Goal: Transaction & Acquisition: Subscribe to service/newsletter

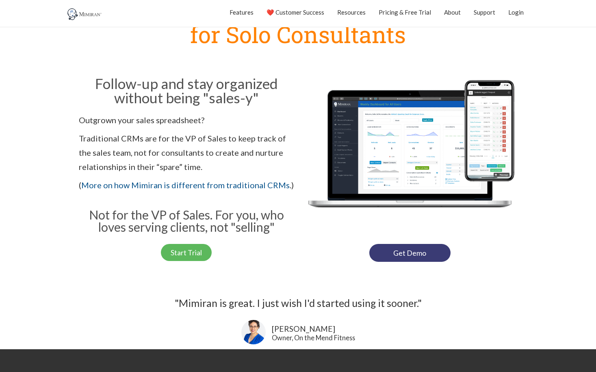
scroll to position [75, 0]
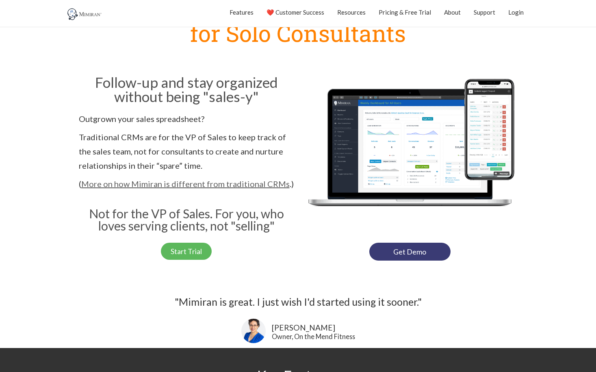
click at [241, 185] on link "More on how Mimiran is different from traditional CRMs" at bounding box center [185, 184] width 209 height 10
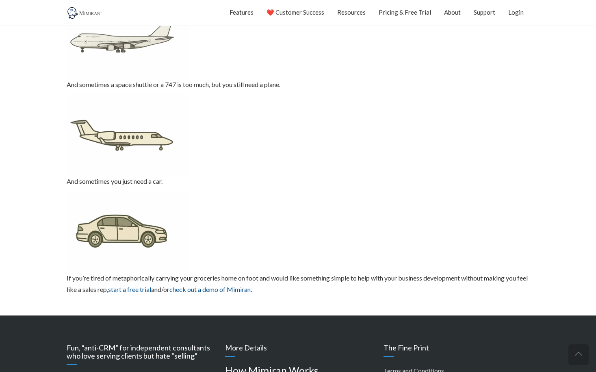
scroll to position [1595, 0]
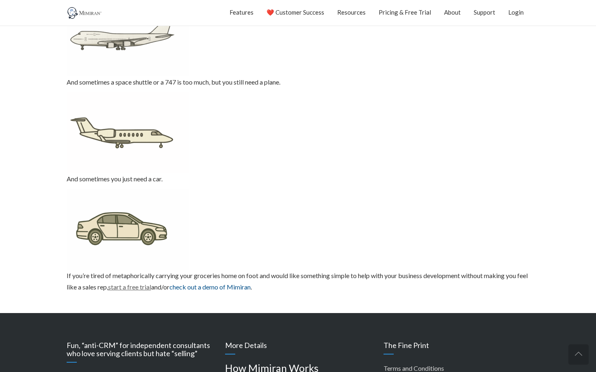
click at [134, 283] on link "start a free trial" at bounding box center [129, 287] width 43 height 8
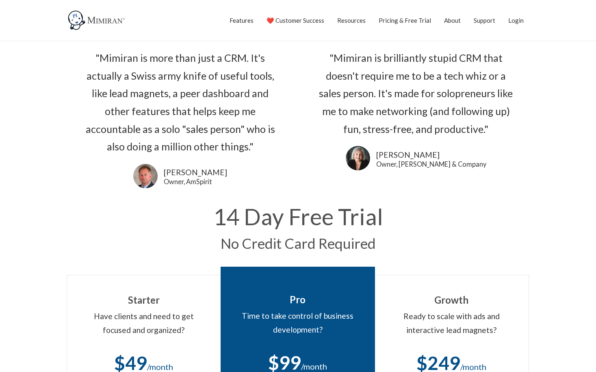
click at [63, 238] on div "14 Day Free Trial No Credit Card Required" at bounding box center [299, 227] width 472 height 61
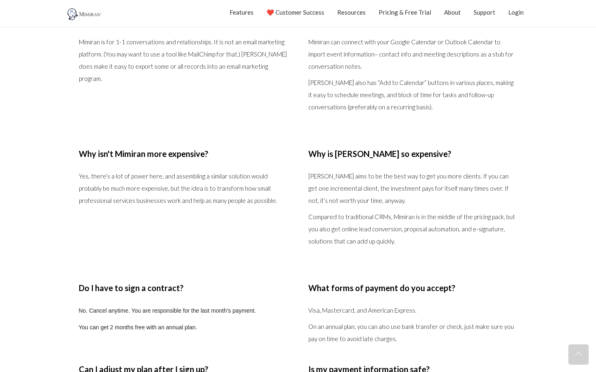
scroll to position [1653, 0]
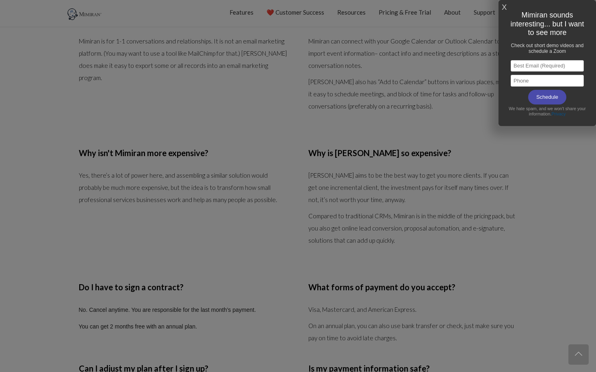
click at [504, 9] on link "X" at bounding box center [504, 7] width 5 height 13
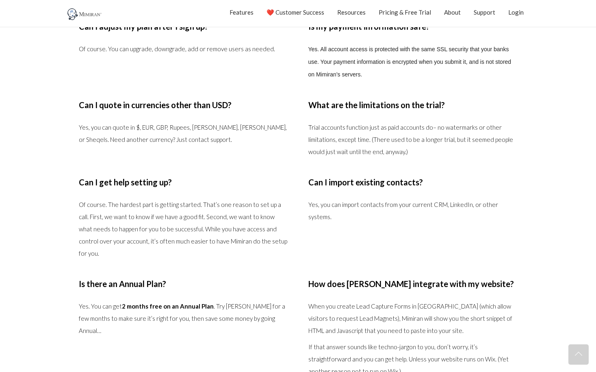
scroll to position [1996, 0]
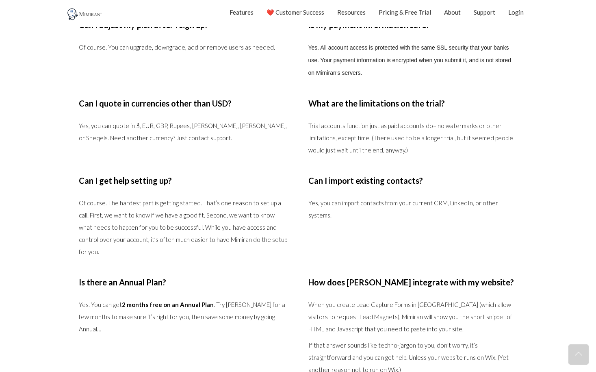
click at [289, 278] on div "Is there an Annual Plan? Yes. You can get 2 months free on an Annual Plan . Try…" at bounding box center [188, 334] width 219 height 112
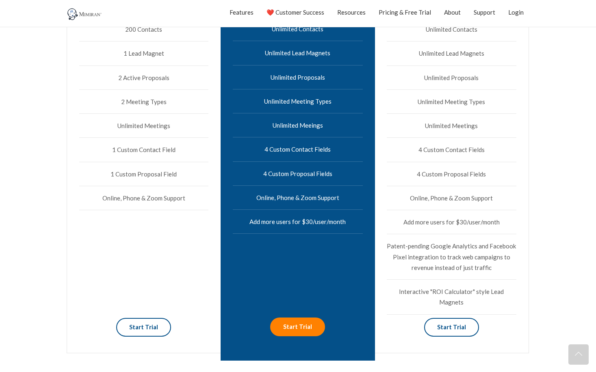
scroll to position [392, 0]
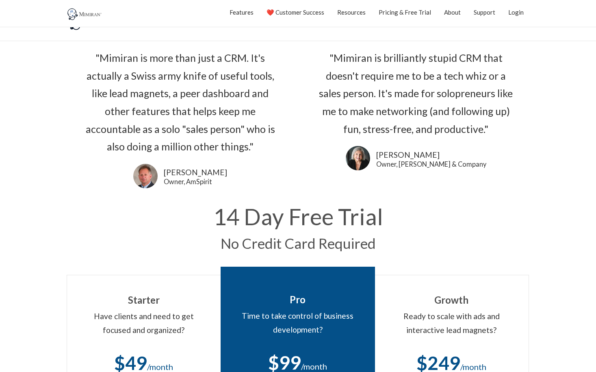
scroll to position [392, 0]
